Goal: Information Seeking & Learning: Learn about a topic

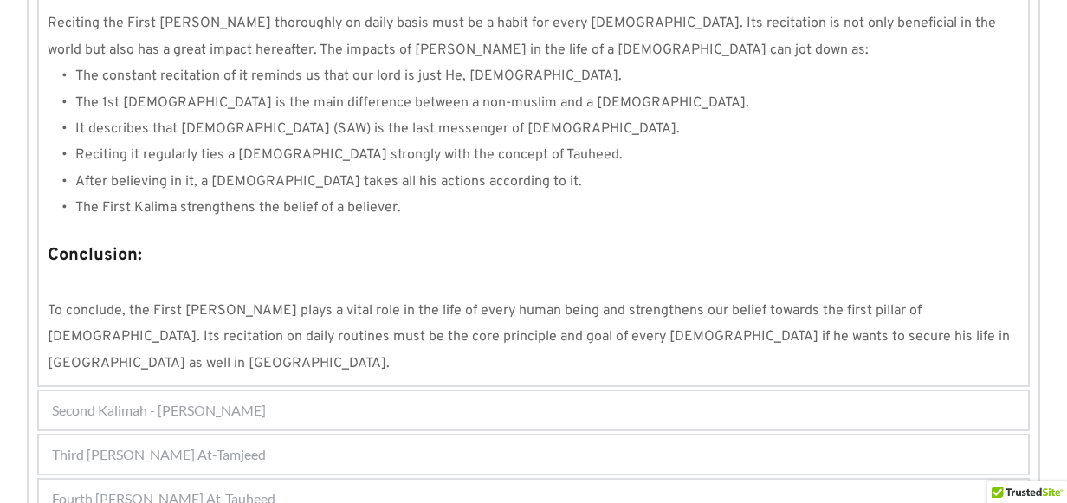
scroll to position [1724, 0]
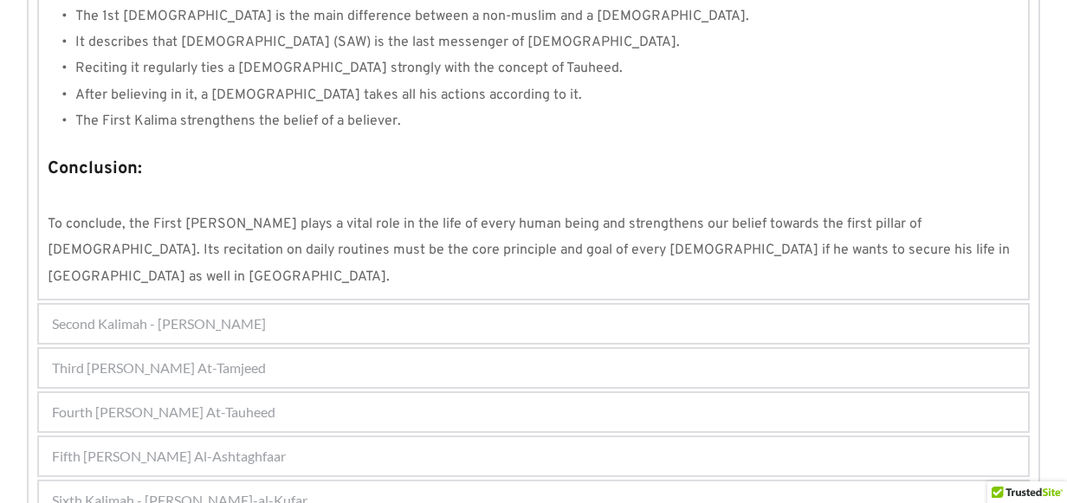
click at [282, 349] on div "Third [PERSON_NAME] At-Tamjeed" at bounding box center [533, 368] width 989 height 38
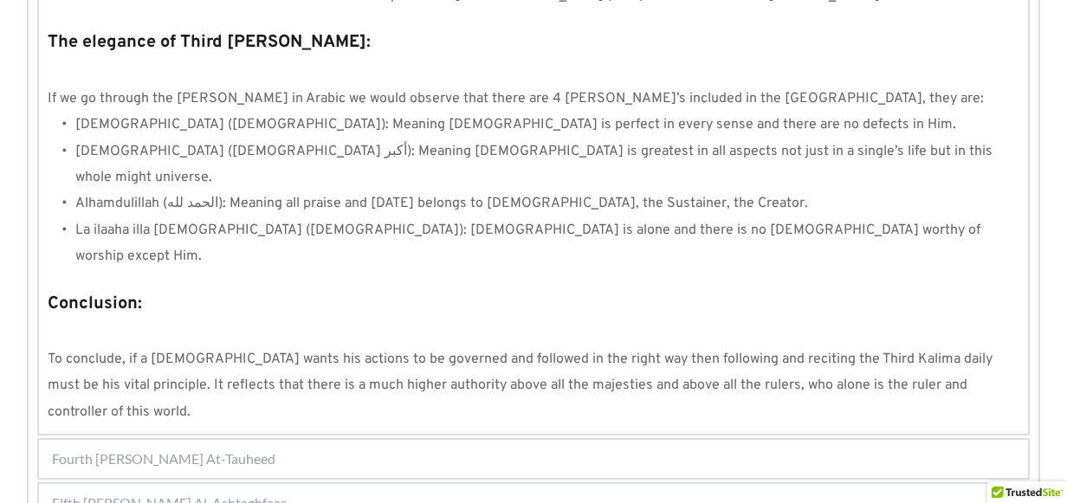
scroll to position [1629, 0]
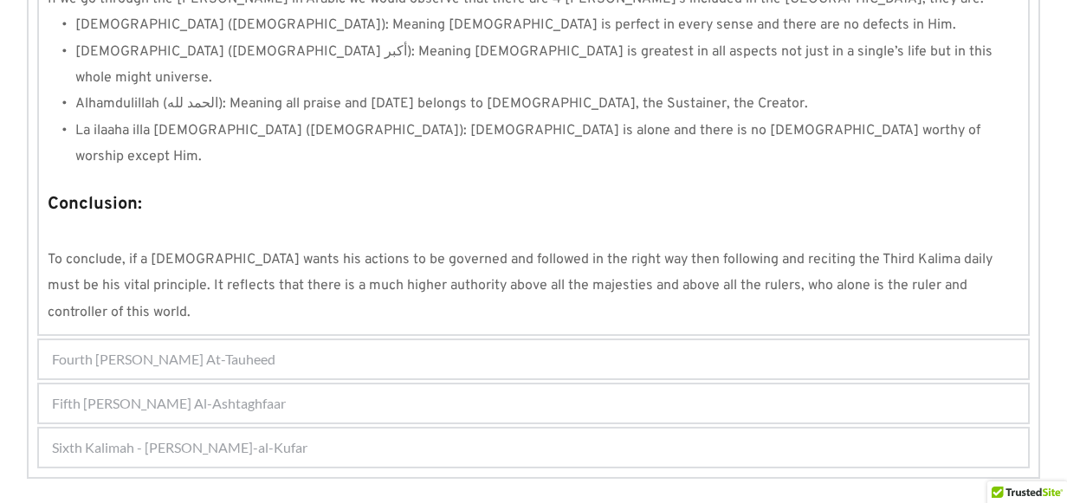
click at [305, 340] on div "Fourth [PERSON_NAME] At-Tauheed" at bounding box center [533, 359] width 989 height 38
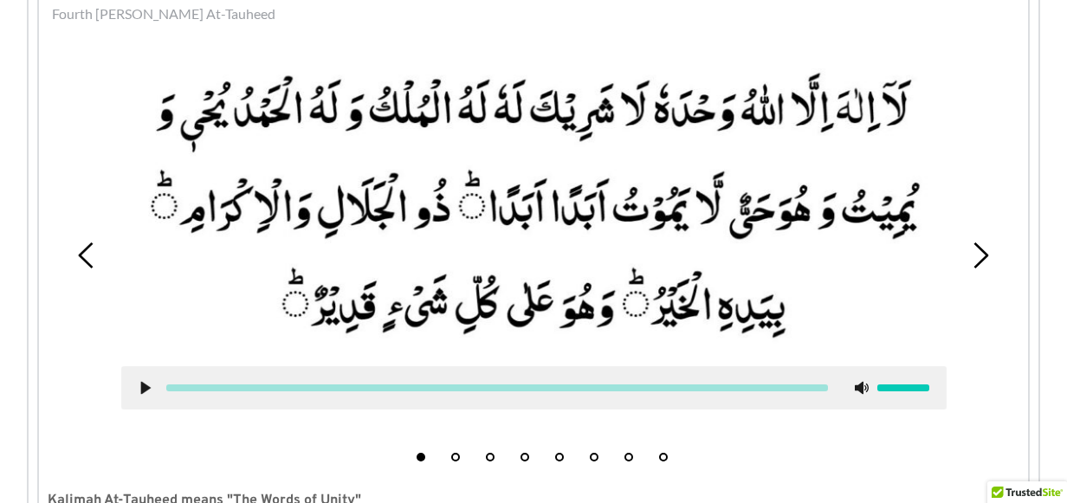
scroll to position [561, 0]
click at [534, 239] on picture at bounding box center [534, 205] width 826 height 288
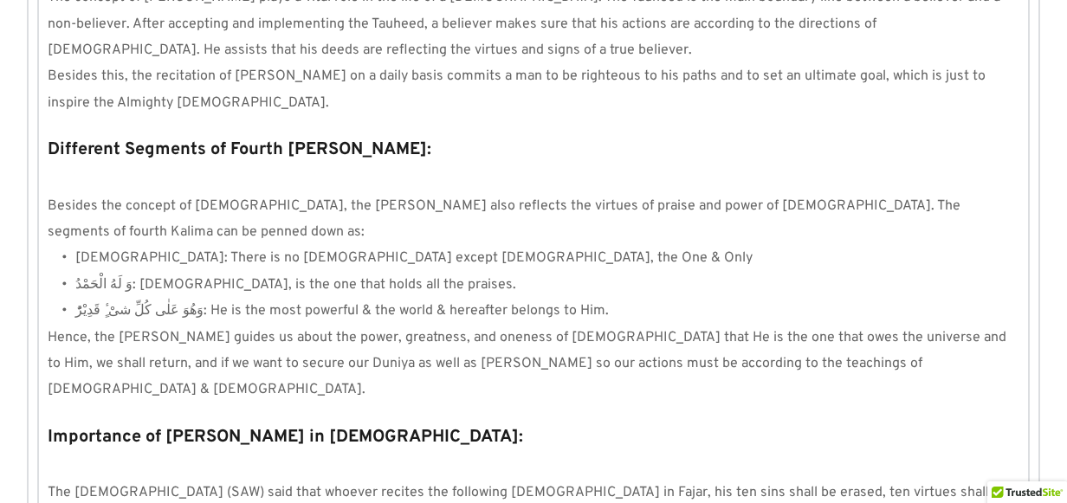
scroll to position [1719, 0]
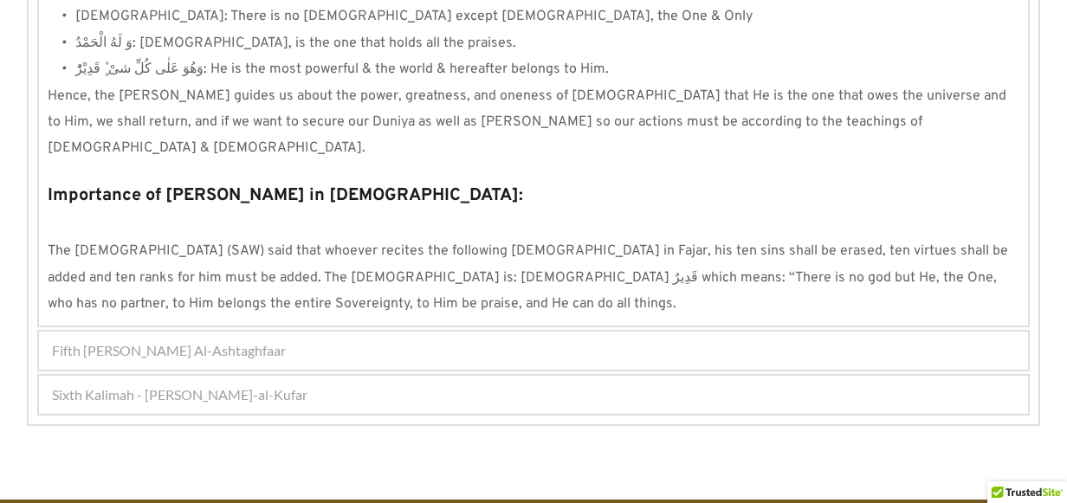
click at [268, 332] on div "Fifth [PERSON_NAME] Al-Ashtaghfaar" at bounding box center [533, 351] width 989 height 38
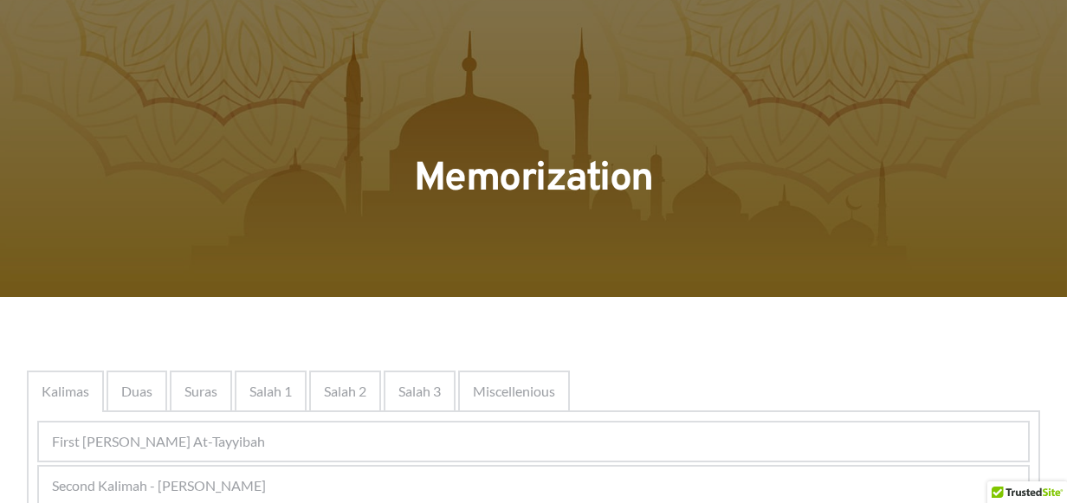
scroll to position [315, 0]
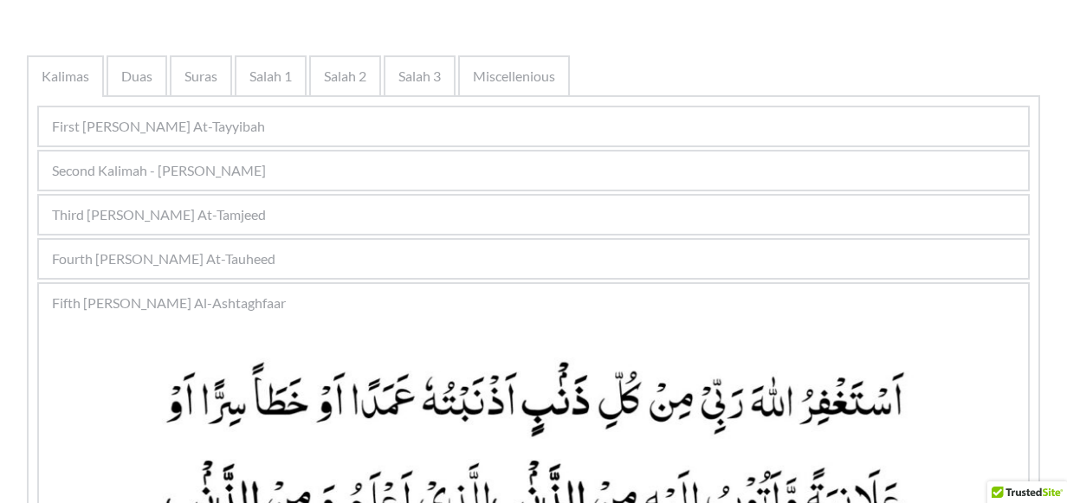
click at [262, 208] on span "Third [PERSON_NAME] At-Tamjeed" at bounding box center [159, 214] width 214 height 21
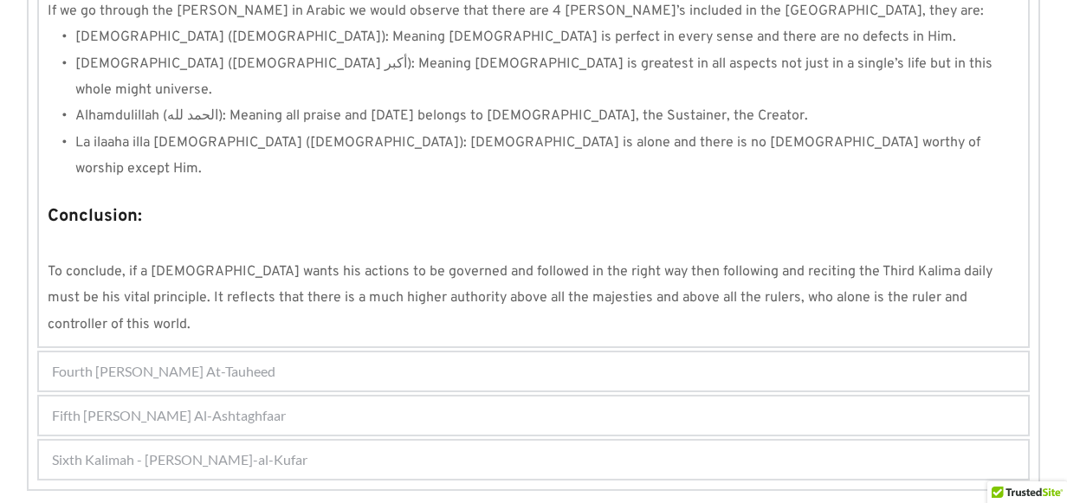
scroll to position [1629, 0]
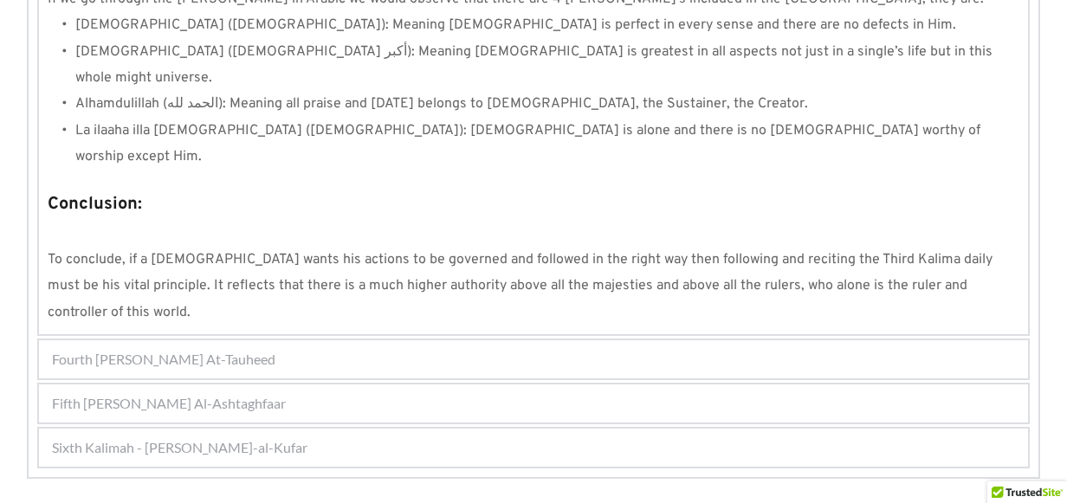
click at [236, 349] on span "Fourth [PERSON_NAME] At-Tauheed" at bounding box center [163, 359] width 223 height 21
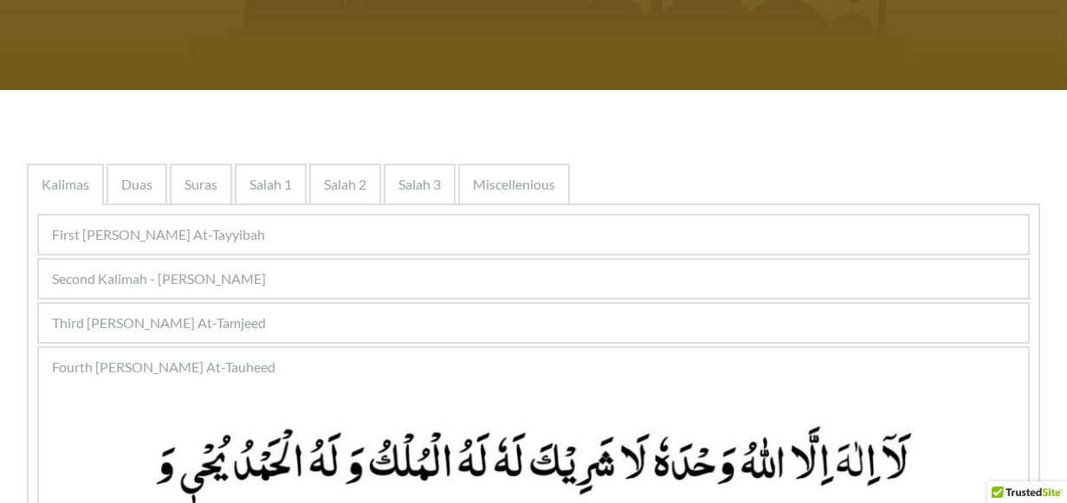
scroll to position [111, 0]
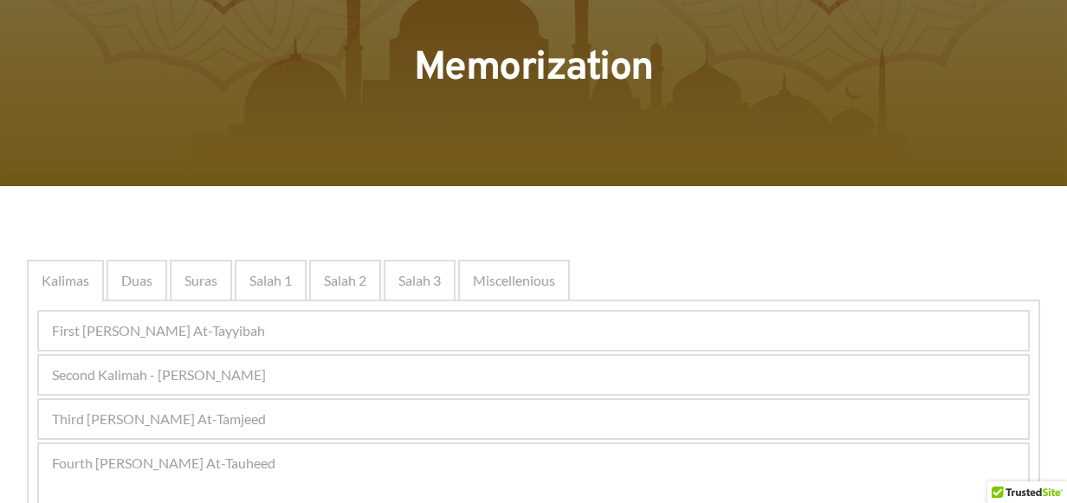
click at [226, 324] on span "First [PERSON_NAME] At-Tayyibah" at bounding box center [158, 331] width 213 height 21
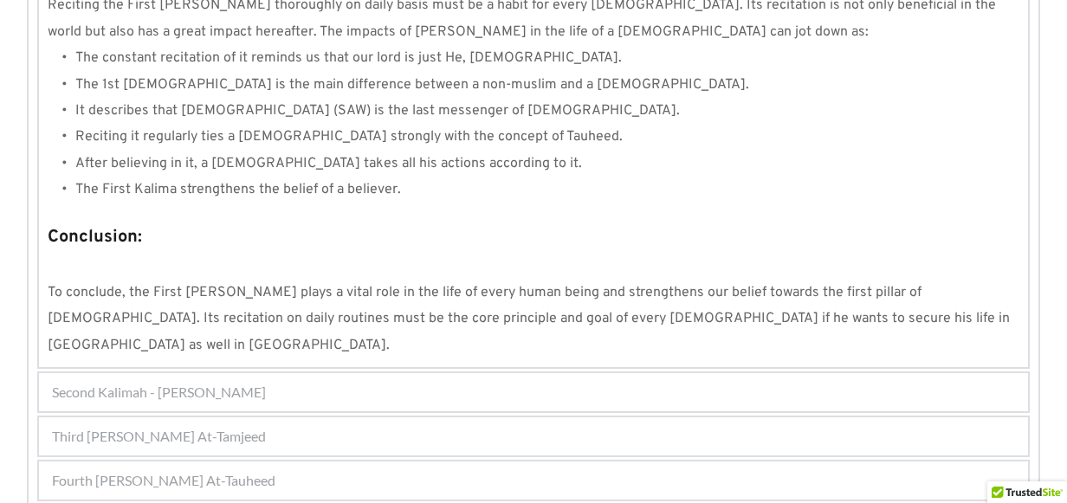
scroll to position [1724, 0]
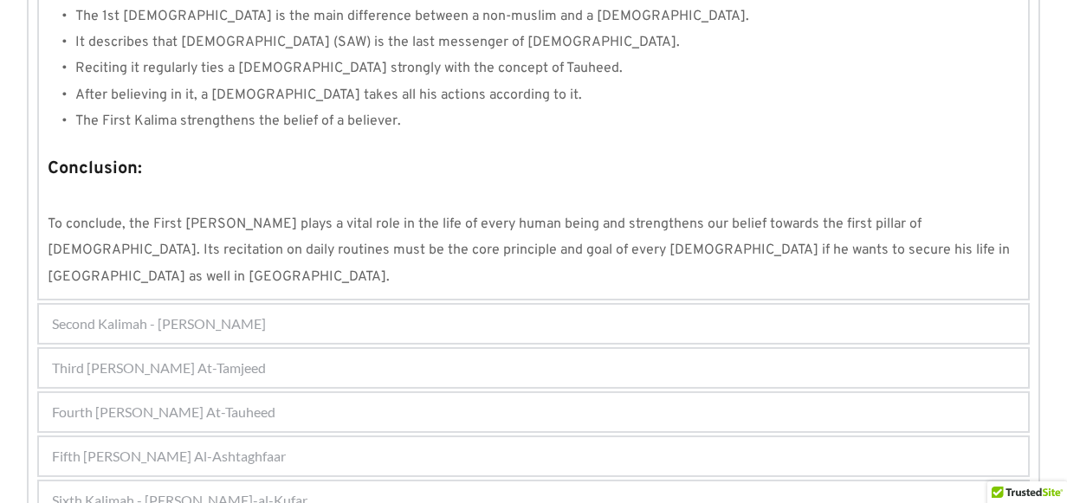
click at [295, 437] on div "Fifth [PERSON_NAME] Al-Ashtaghfaar" at bounding box center [533, 456] width 989 height 38
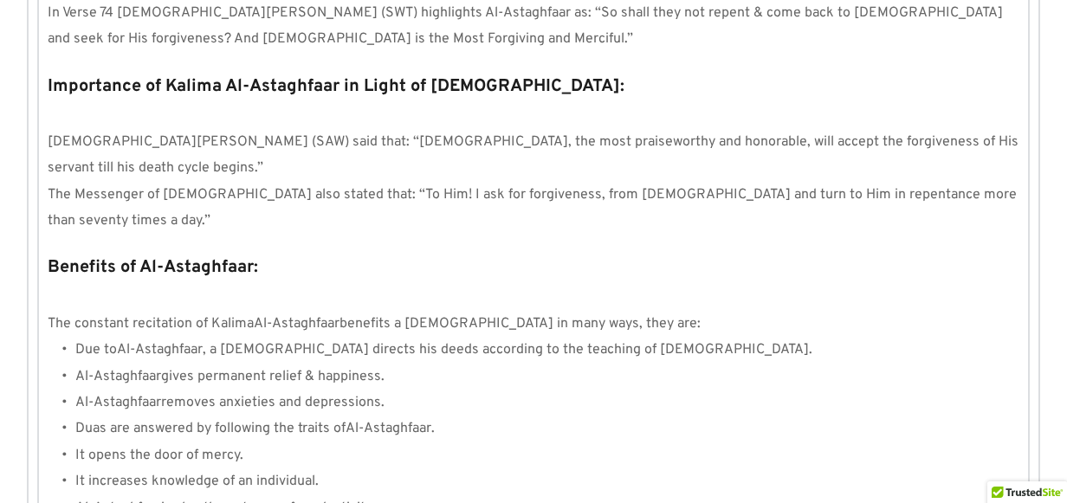
scroll to position [2030, 0]
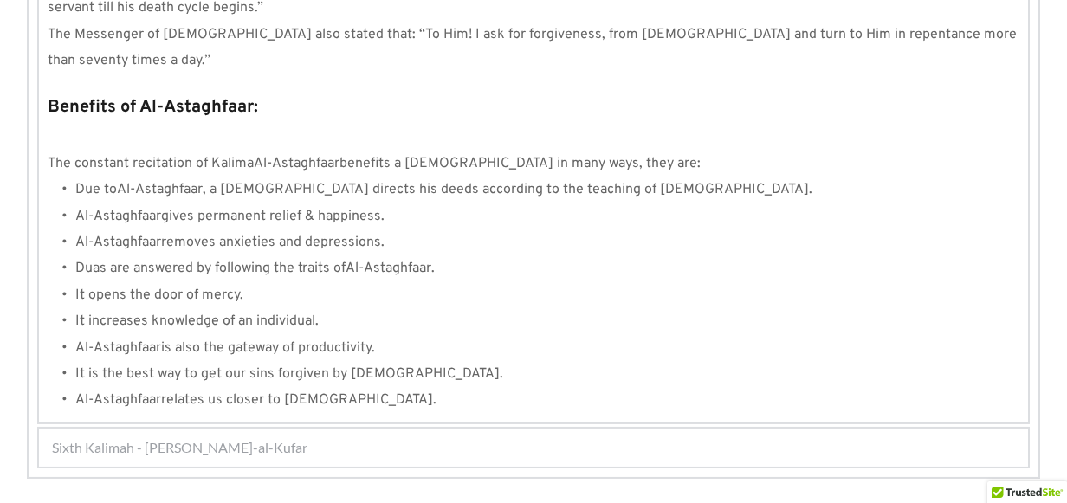
click at [156, 437] on span "Sixth Kalimah - [PERSON_NAME]-al-Kufar" at bounding box center [180, 447] width 256 height 21
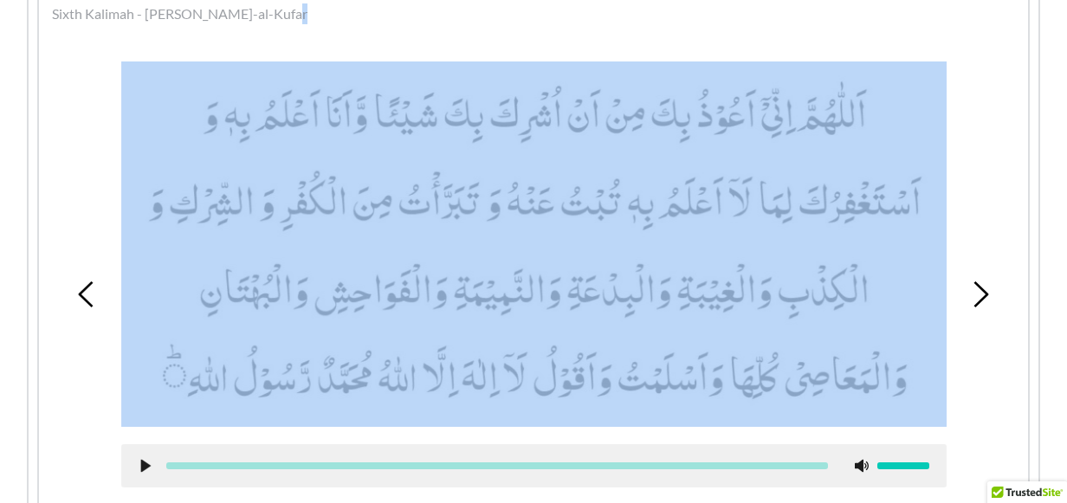
scroll to position [627, 0]
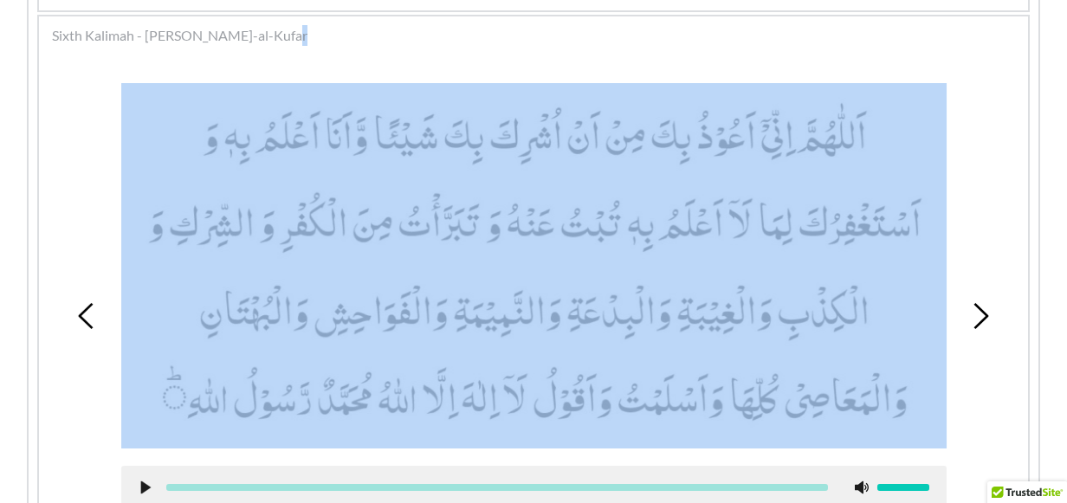
drag, startPoint x: 460, startPoint y: 416, endPoint x: 658, endPoint y: 15, distance: 447.4
